Goal: Understand process/instructions: Learn how to perform a task or action

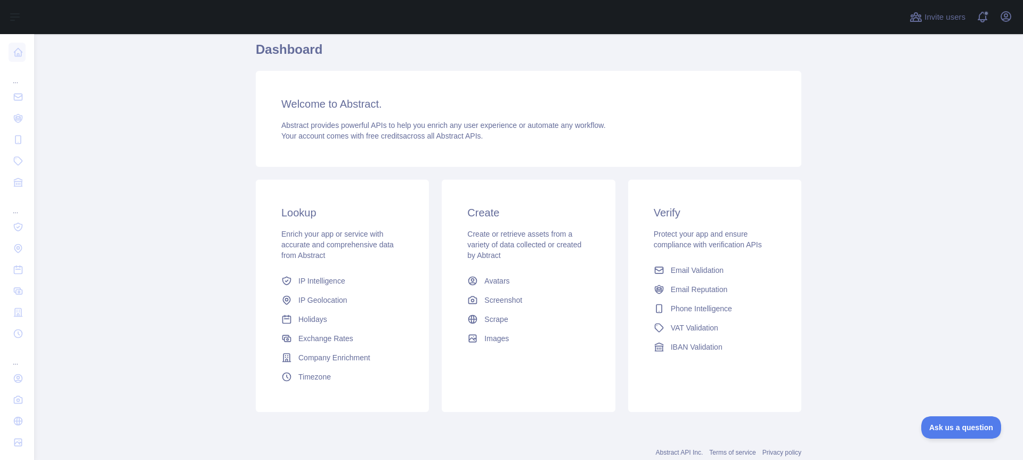
scroll to position [120, 0]
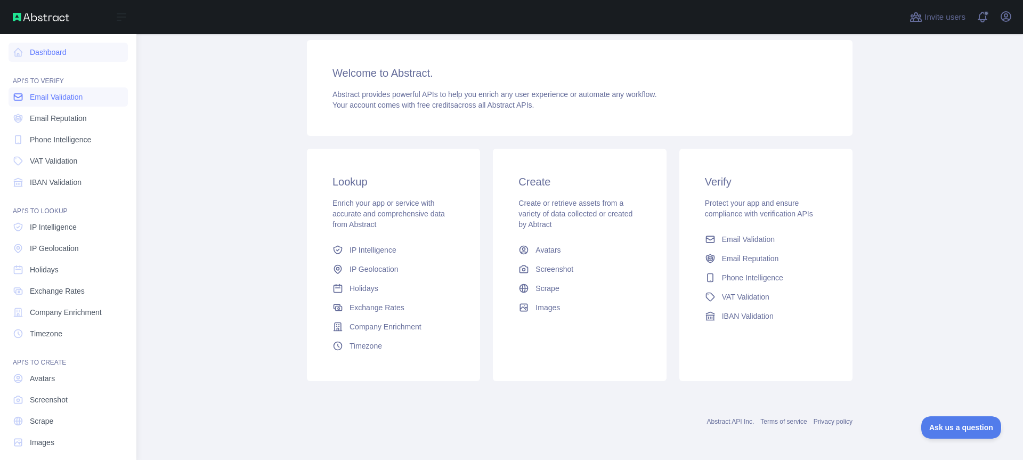
click at [47, 101] on span "Email Validation" at bounding box center [56, 97] width 53 height 11
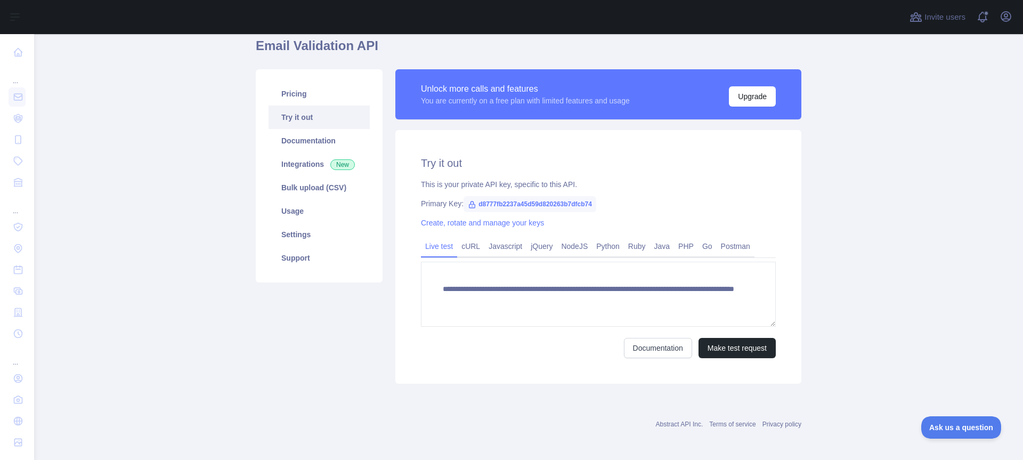
scroll to position [95, 0]
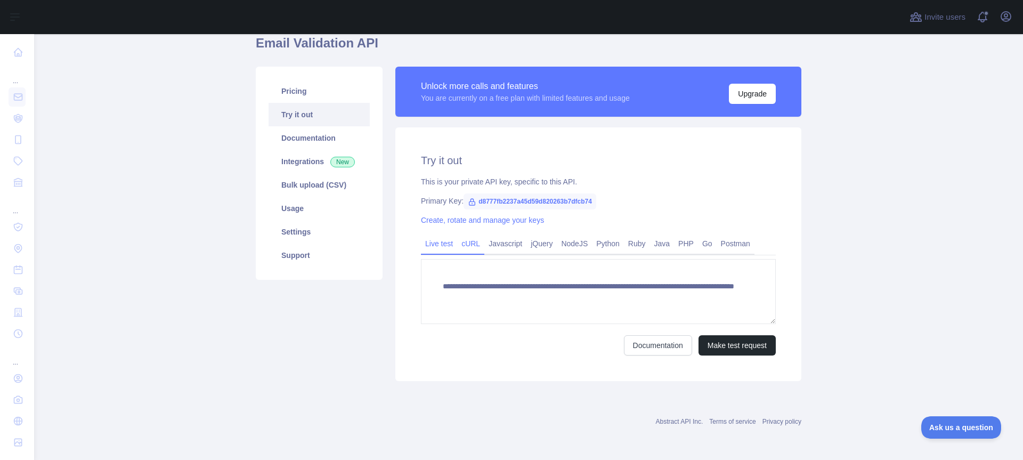
click at [476, 245] on link "cURL" at bounding box center [470, 243] width 27 height 17
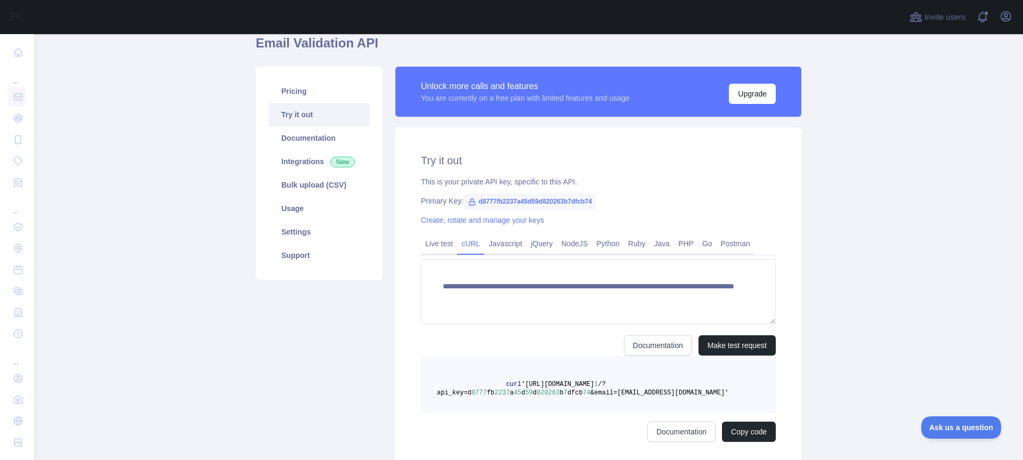
scroll to position [85, 0]
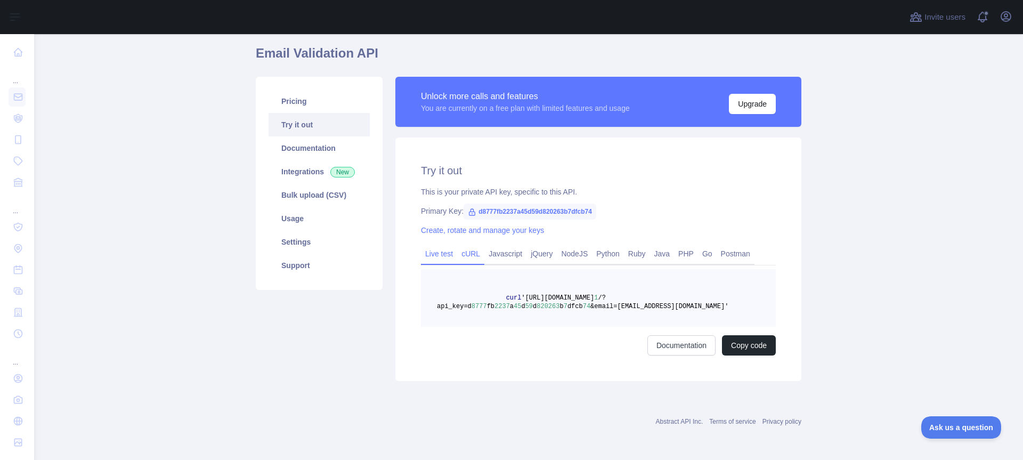
click at [442, 252] on link "Live test" at bounding box center [439, 253] width 36 height 17
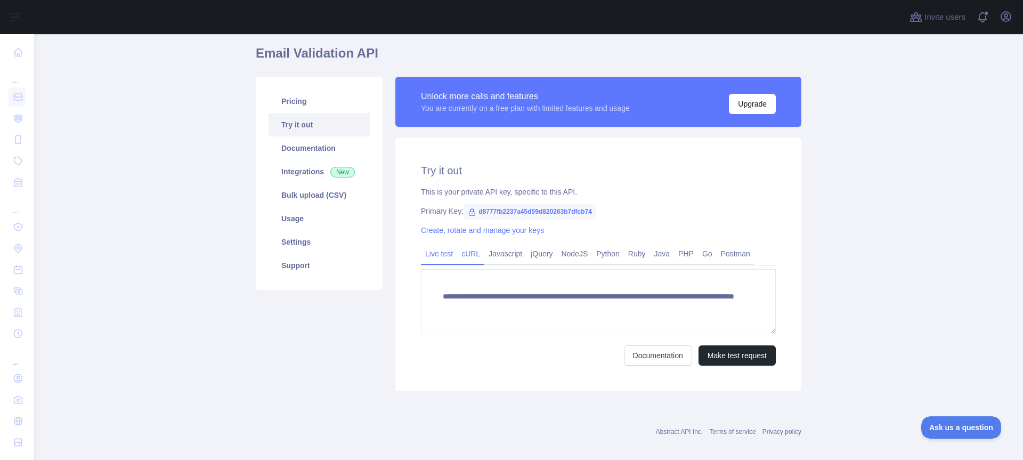
click at [472, 253] on link "cURL" at bounding box center [470, 253] width 27 height 17
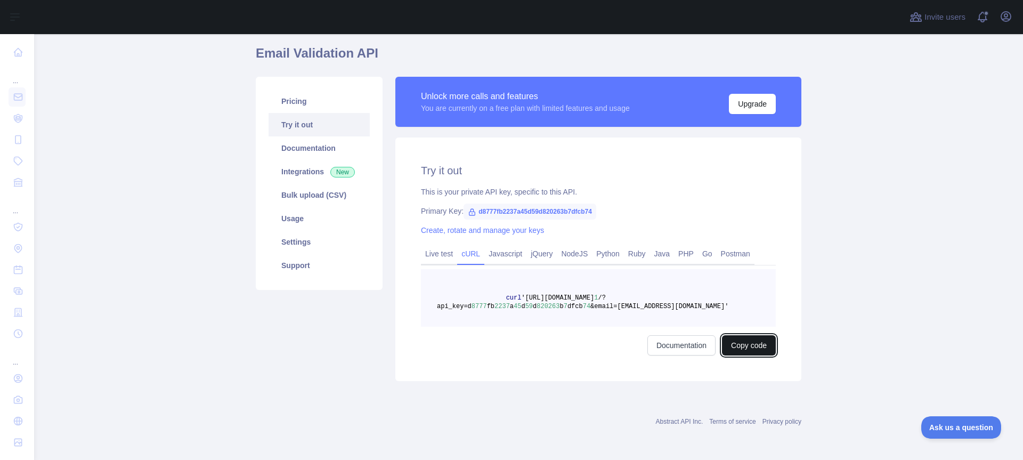
click at [749, 350] on button "Copy code" at bounding box center [749, 345] width 54 height 20
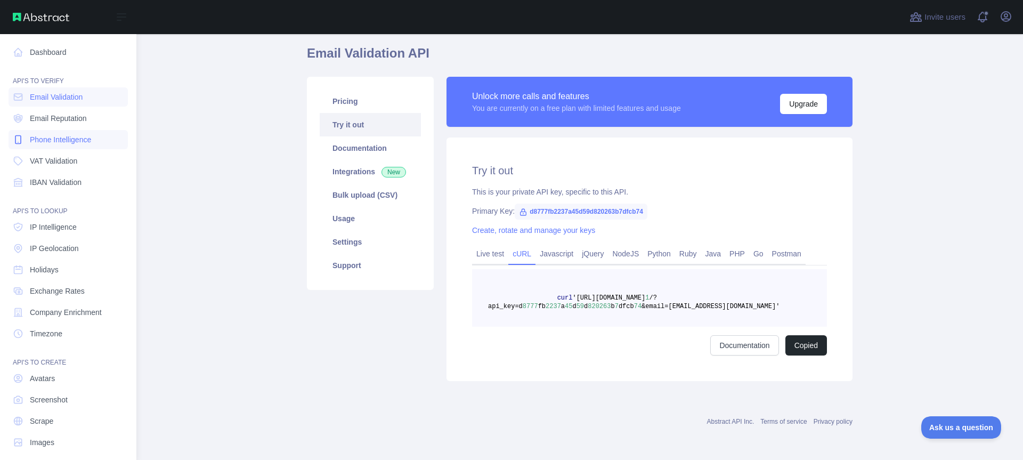
click at [71, 138] on span "Phone Intelligence" at bounding box center [60, 139] width 61 height 11
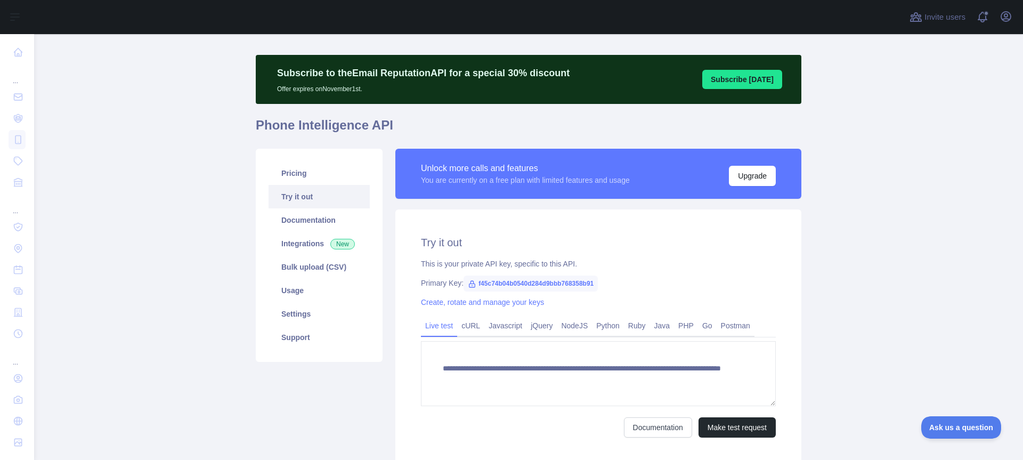
scroll to position [14, 0]
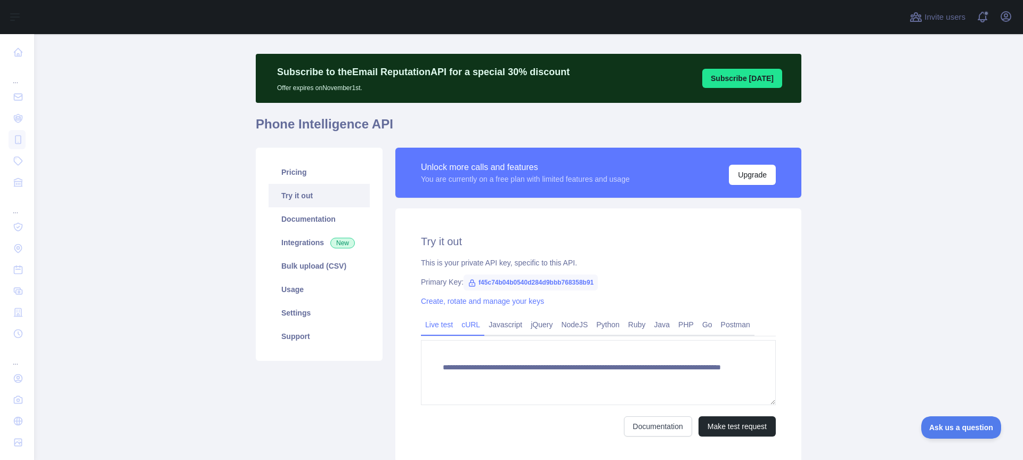
click at [472, 322] on link "cURL" at bounding box center [470, 324] width 27 height 17
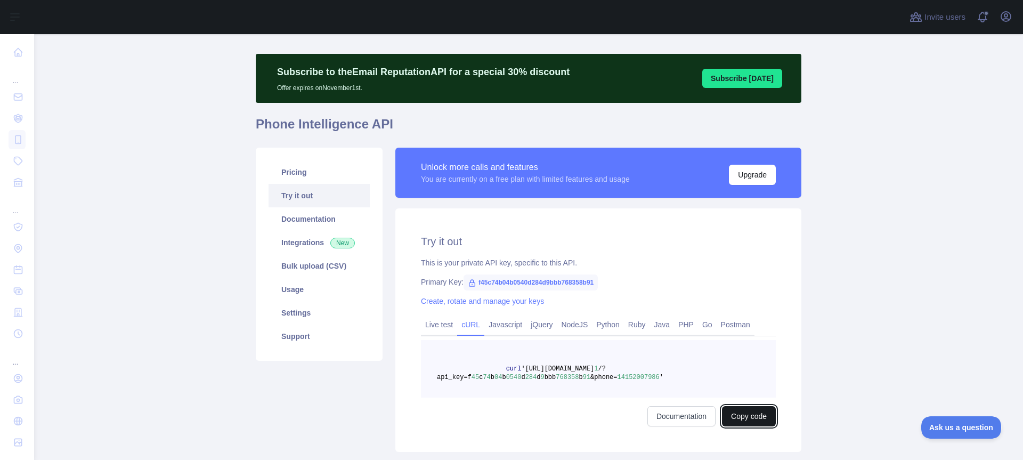
click at [736, 413] on button "Copy code" at bounding box center [749, 416] width 54 height 20
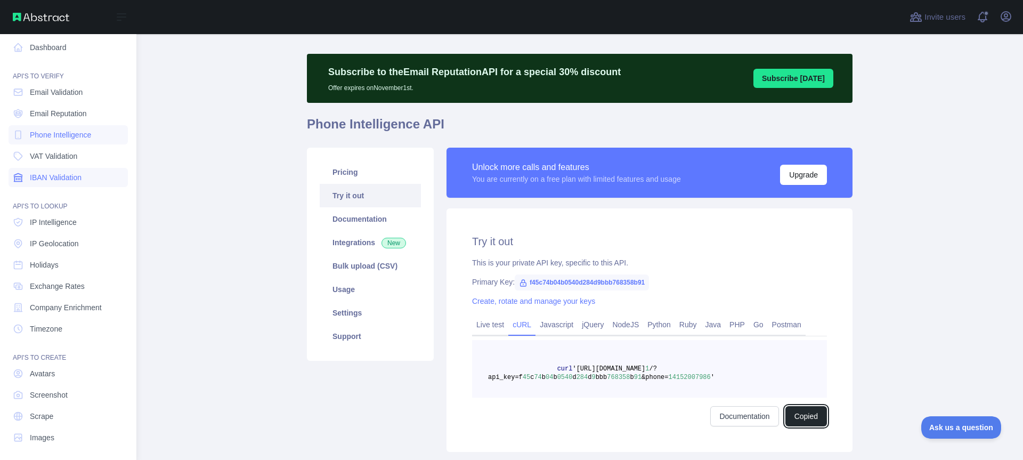
scroll to position [0, 0]
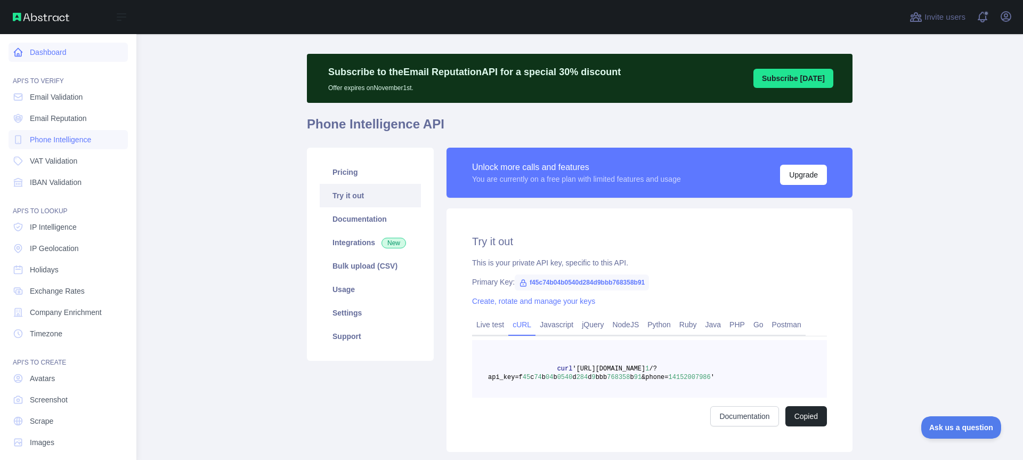
click at [60, 53] on link "Dashboard" at bounding box center [68, 52] width 119 height 19
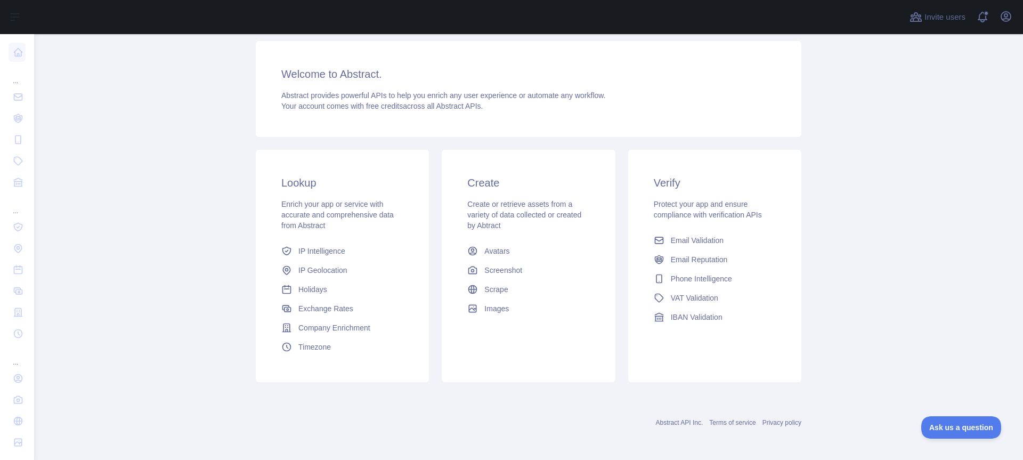
scroll to position [120, 0]
click at [698, 274] on span "Phone Intelligence" at bounding box center [700, 277] width 61 height 11
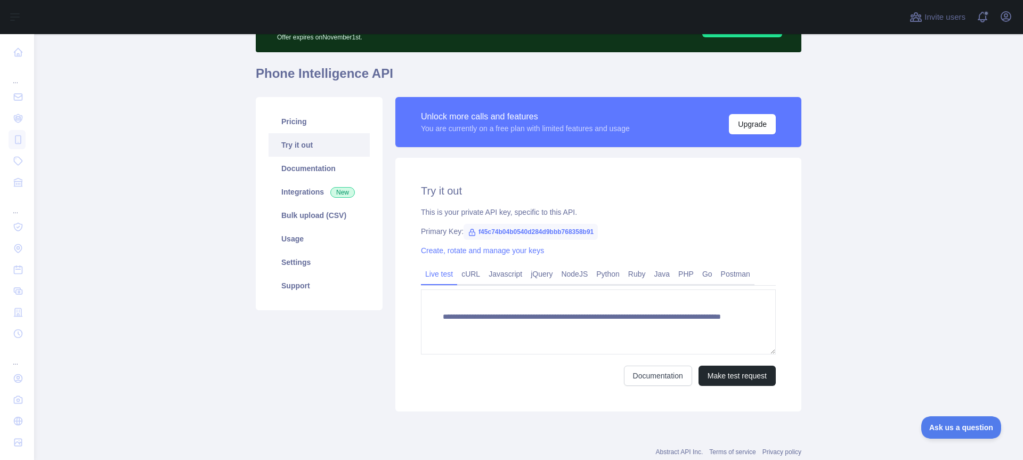
scroll to position [95, 0]
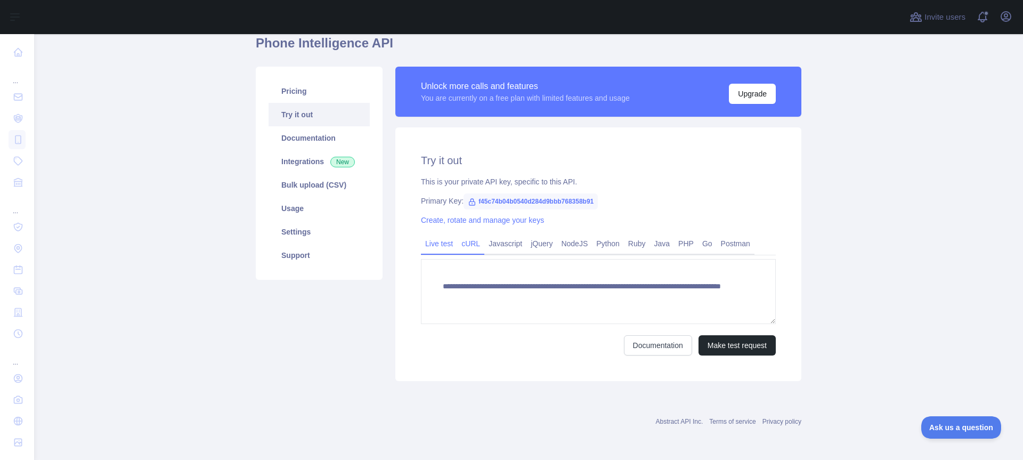
click at [474, 244] on link "cURL" at bounding box center [470, 243] width 27 height 17
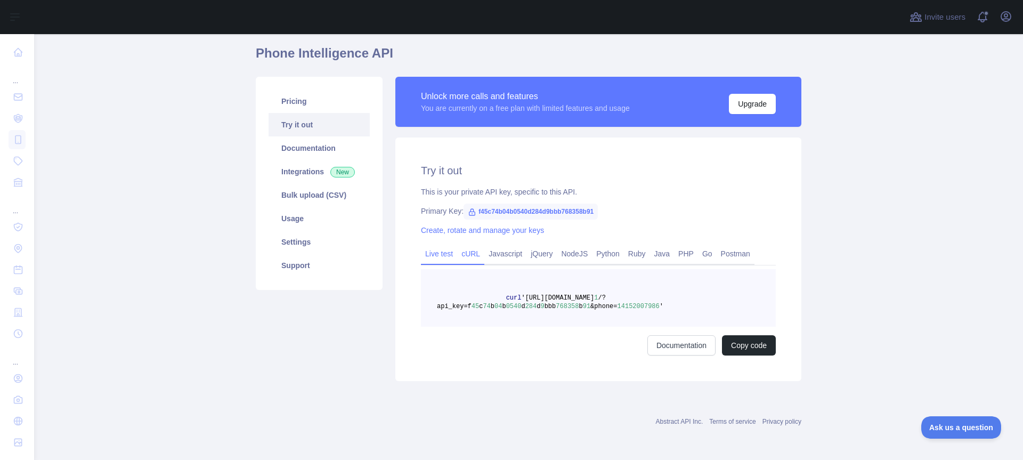
click at [428, 261] on link "Live test" at bounding box center [439, 253] width 36 height 17
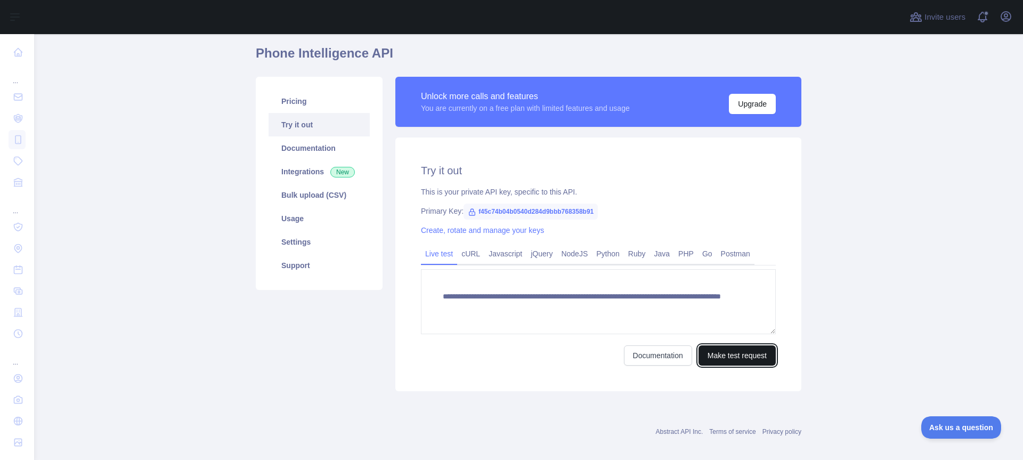
click at [709, 350] on button "Make test request" at bounding box center [736, 355] width 77 height 20
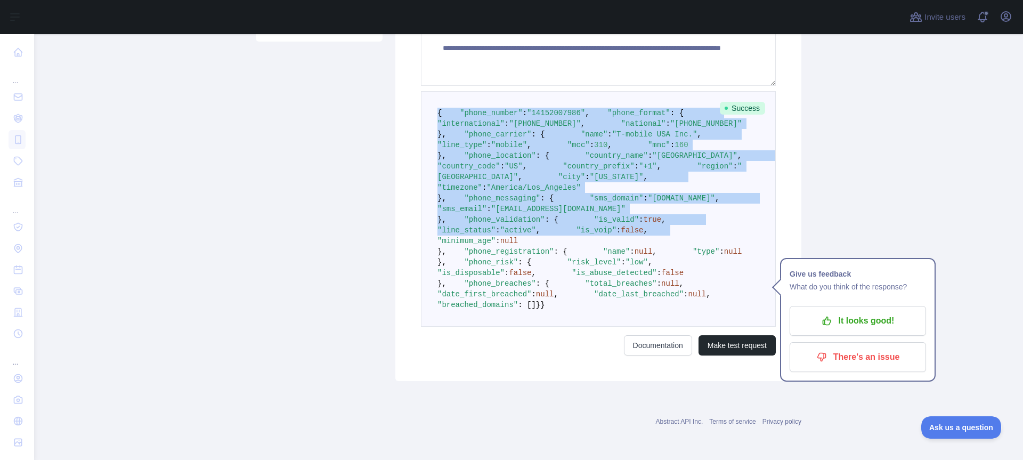
scroll to position [549, 0]
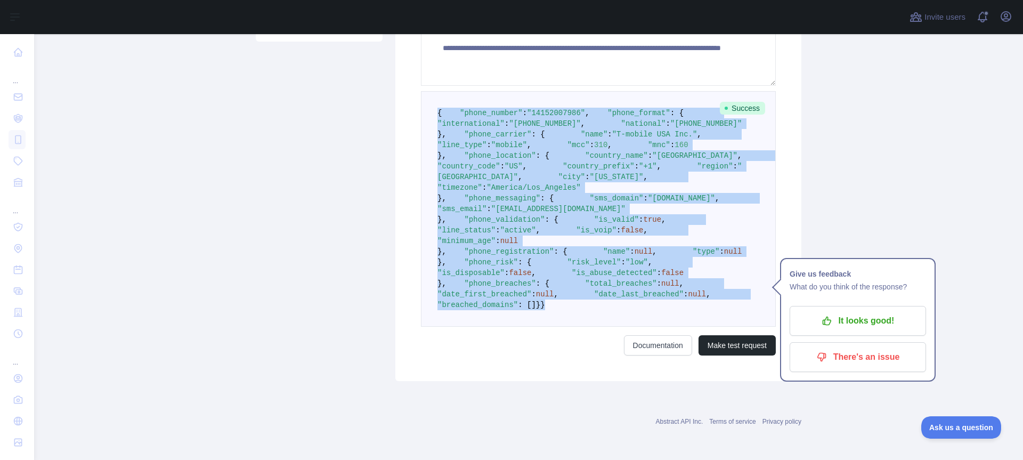
drag, startPoint x: 433, startPoint y: 190, endPoint x: 446, endPoint y: 374, distance: 184.7
click at [446, 326] on pre "{ "phone_number" : "[PHONE_NUMBER]" , "phone_format" : { "international" : "[PH…" at bounding box center [598, 208] width 355 height 235
copy code "{ "phone_number" : "[PHONE_NUMBER]" , "phone_format" : { "international" : "[PH…"
click at [446, 247] on span "}," at bounding box center [441, 251] width 9 height 9
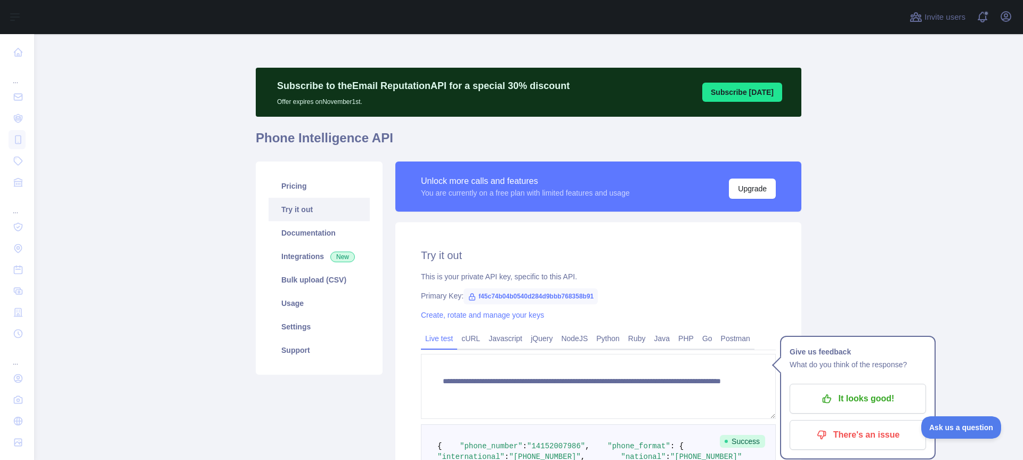
scroll to position [0, 0]
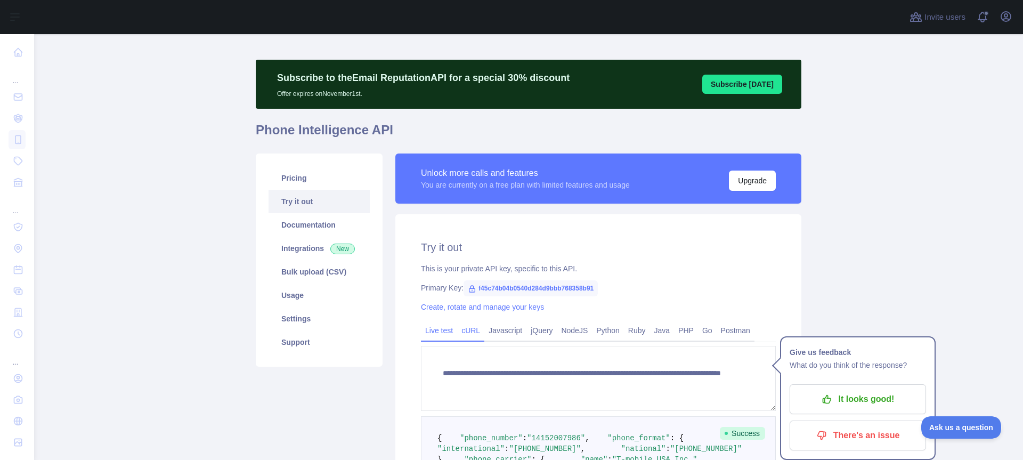
click at [467, 327] on link "cURL" at bounding box center [470, 330] width 27 height 17
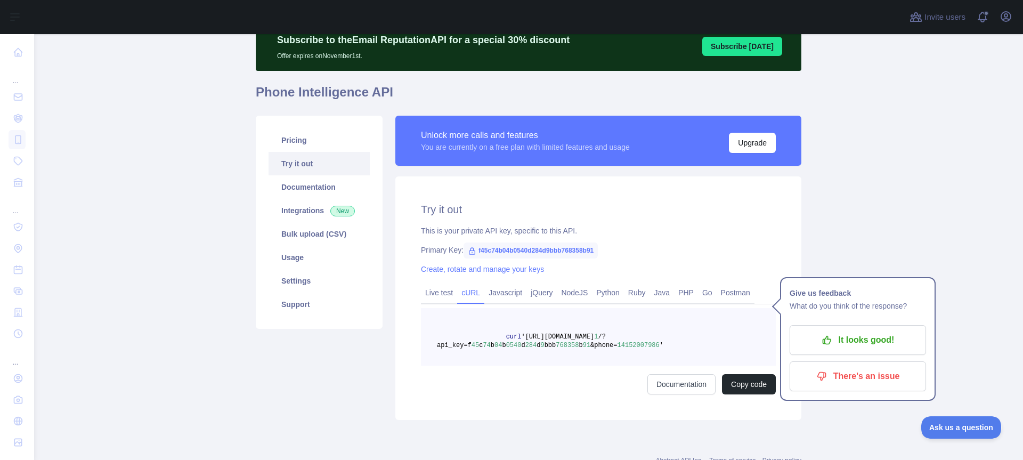
scroll to position [85, 0]
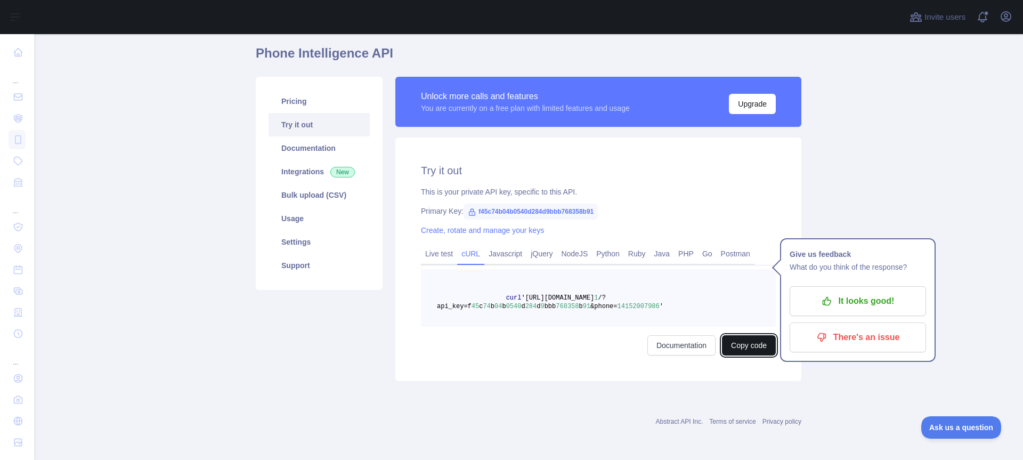
click at [730, 341] on button "Copy code" at bounding box center [749, 345] width 54 height 20
click at [763, 347] on button "Copied" at bounding box center [755, 345] width 42 height 20
click at [753, 347] on button "Copied" at bounding box center [755, 345] width 42 height 20
click at [431, 254] on link "Live test" at bounding box center [439, 253] width 36 height 17
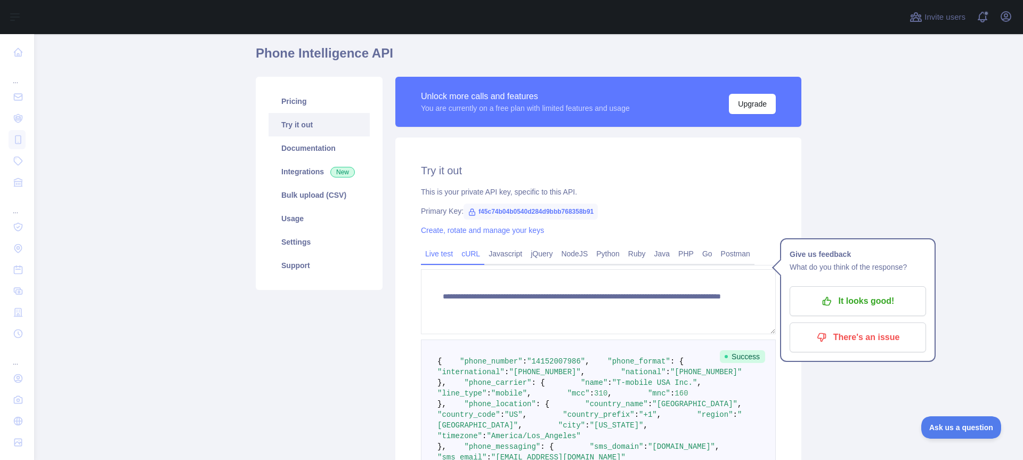
click at [476, 251] on link "cURL" at bounding box center [470, 253] width 27 height 17
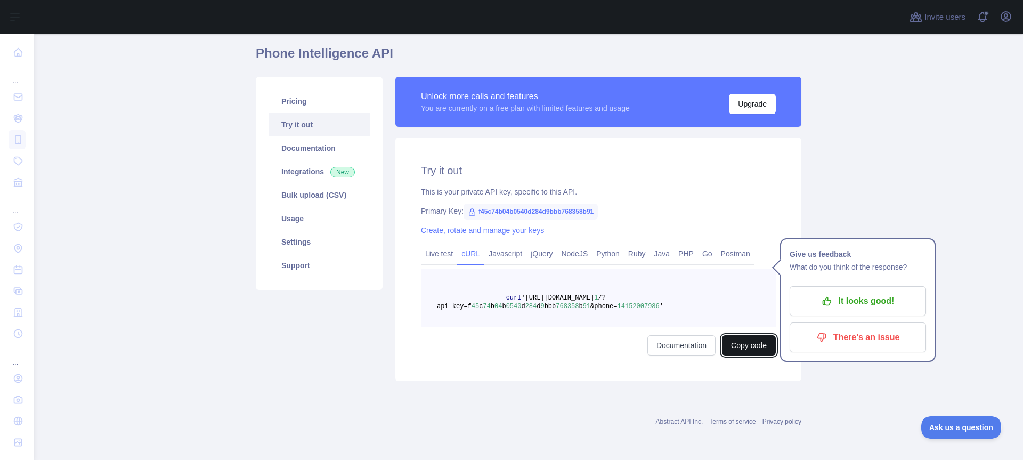
click at [751, 345] on button "Copy code" at bounding box center [749, 345] width 54 height 20
